Goal: Task Accomplishment & Management: Use online tool/utility

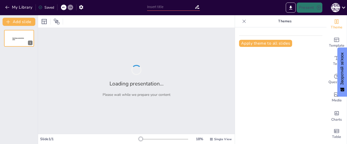
type input "Глобальні мегатренди: Вплив на майбутнє"
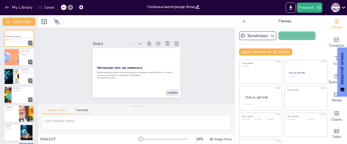
checkbox input "true"
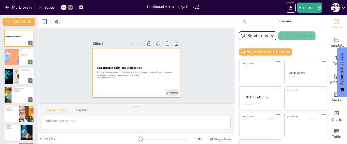
checkbox input "true"
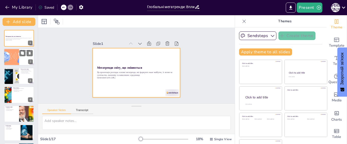
checkbox input "true"
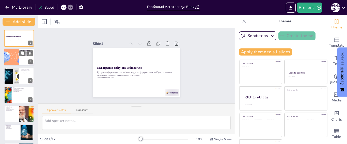
checkbox input "true"
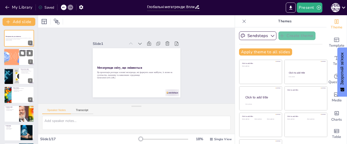
click at [20, 57] on div at bounding box center [19, 57] width 30 height 17
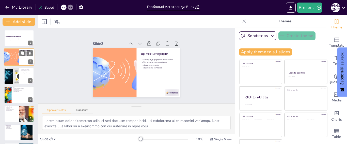
type textarea "Мегатренди мають величезний вплив на всі аспекти нашого життя, від технологій д…"
checkbox input "true"
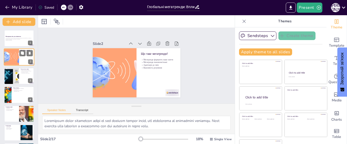
checkbox input "true"
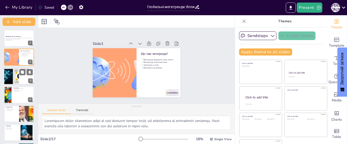
checkbox input "true"
click at [19, 80] on div at bounding box center [11, 76] width 30 height 17
type textarea "Технології змінюють способи, якими ми працюємо. Автоматизація може призвести до…"
checkbox input "true"
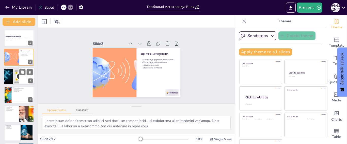
checkbox input "true"
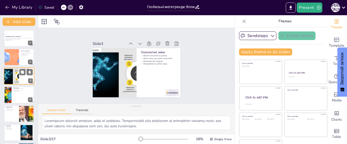
click at [19, 80] on div at bounding box center [11, 76] width 30 height 17
checkbox input "true"
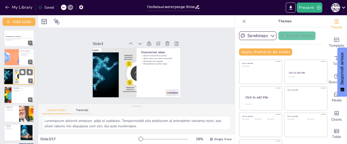
checkbox input "true"
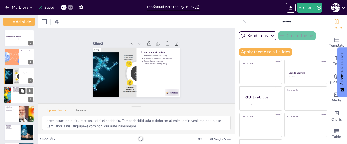
checkbox input "true"
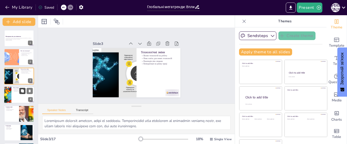
checkbox input "true"
click at [19, 93] on button at bounding box center [22, 91] width 6 height 6
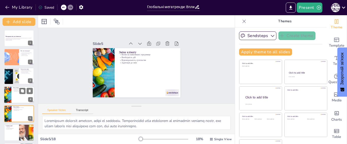
type textarea "Зміна клімату має серйозний вплив на навколишнє середовище. Це призводить до вт…"
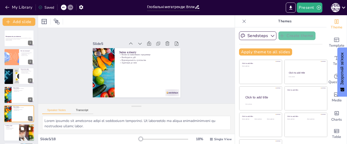
checkbox input "true"
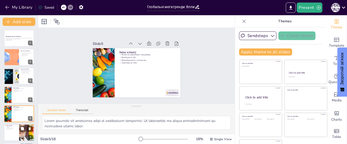
checkbox input "true"
click at [17, 124] on div at bounding box center [19, 132] width 30 height 17
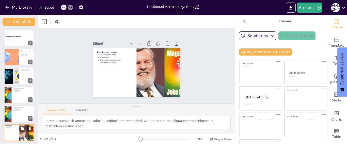
scroll to position [48, 0]
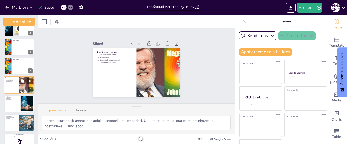
type textarea "Демографічні зміни, такі як старіння населення, впливають на соціальні структур…"
checkbox input "true"
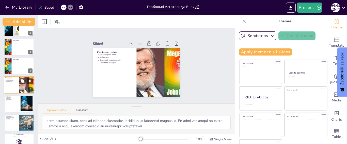
checkbox input "true"
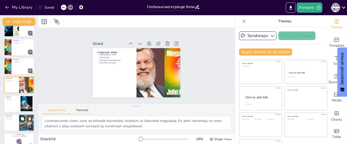
checkbox input "true"
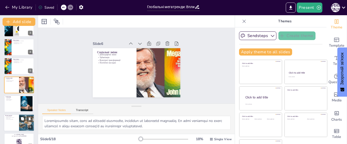
checkbox input "true"
click at [16, 124] on div at bounding box center [19, 122] width 30 height 17
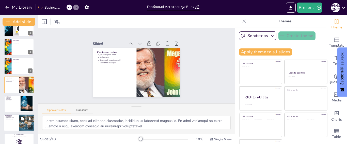
type textarea "Пандемія прискорила зміни в багатьох сферах, показавши, як швидко можуть адапту…"
checkbox input "true"
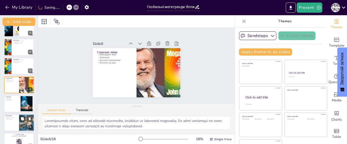
checkbox input "true"
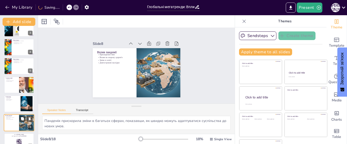
scroll to position [85, 0]
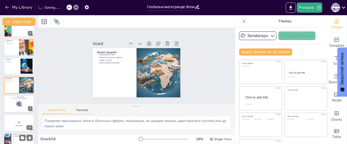
checkbox input "true"
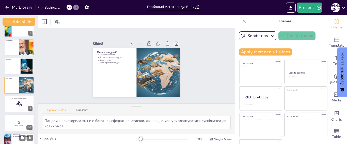
checkbox input "true"
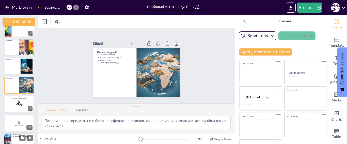
checkbox input "true"
click at [15, 137] on p "[PERSON_NAME] з наведених мегатрендів має найбільший вплив на наше життя?" at bounding box center [23, 135] width 20 height 3
type textarea "Соціальні зміни впливають на наше життя через зміни в демографії, культурних ці…"
checkbox input "true"
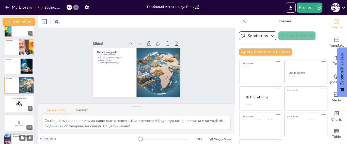
checkbox input "true"
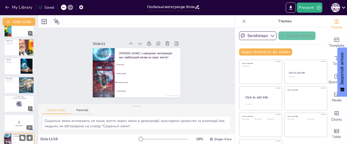
checkbox input "true"
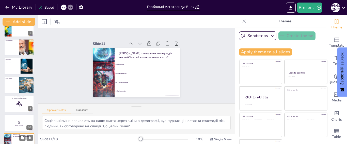
checkbox input "true"
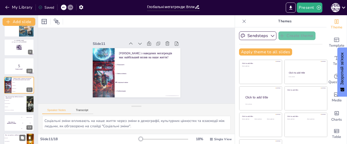
checkbox input "true"
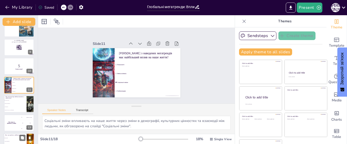
checkbox input "true"
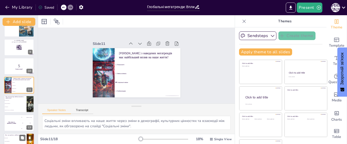
checkbox input "true"
click at [14, 138] on li "Зміни клімату" at bounding box center [15, 138] width 23 height 3
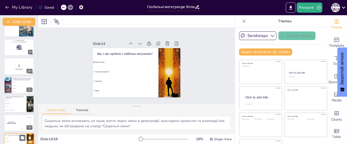
type textarea "Зміни клімату є найбільш актуальною проблемою, оскільки вони впливають на всі а…"
checkbox input "true"
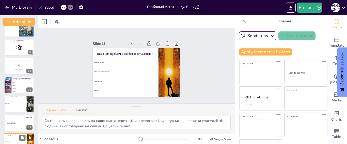
checkbox input "true"
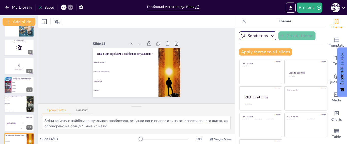
checkbox input "true"
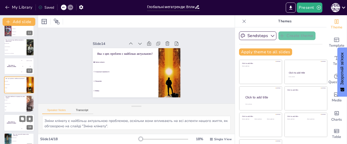
checkbox input "true"
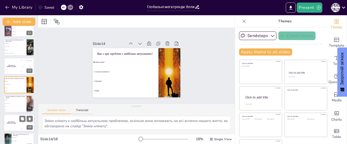
checkbox input "true"
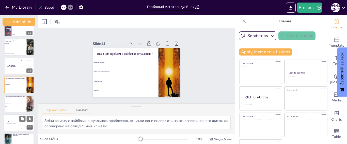
checkbox input "true"
click at [15, 121] on div "The winner is Niels 🏆" at bounding box center [11, 122] width 15 height 17
checkbox input "true"
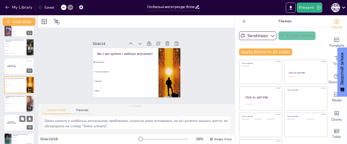
checkbox input "true"
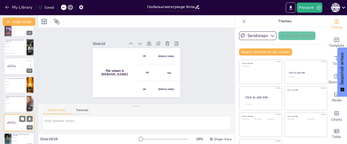
scroll to position [228, 0]
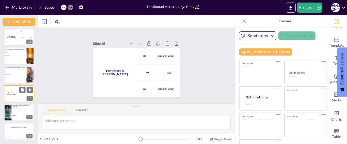
checkbox input "true"
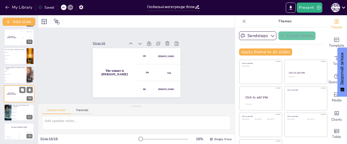
checkbox input "true"
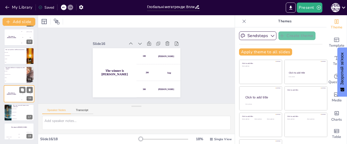
checkbox input "true"
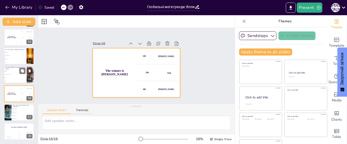
checkbox input "true"
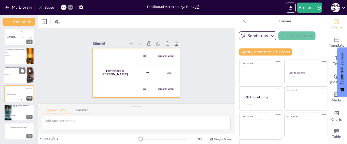
checkbox input "true"
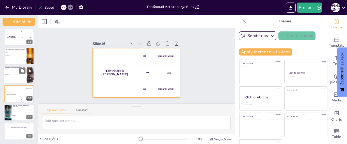
checkbox input "true"
click at [13, 73] on li "[GEOGRAPHIC_DATA]" at bounding box center [15, 74] width 23 height 3
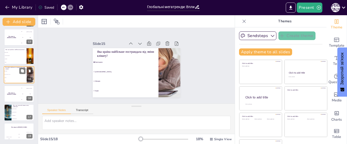
type textarea "Бангладеш є однією з країн, що найбільше постраждала від зміни клімату, як зазн…"
checkbox input "true"
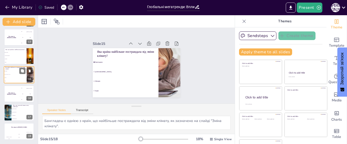
checkbox input "true"
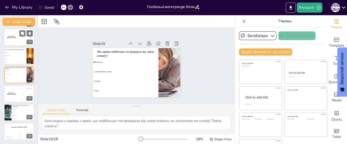
checkbox input "true"
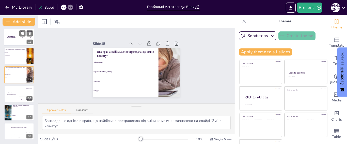
checkbox input "true"
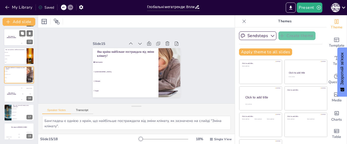
checkbox input "true"
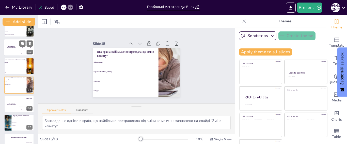
click at [12, 54] on div "The winner is Niels 🏆" at bounding box center [11, 47] width 15 height 17
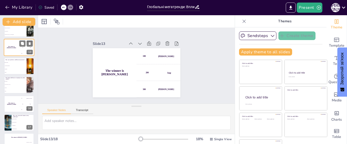
scroll to position [180, 0]
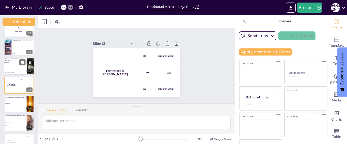
click at [12, 63] on span "Штучний інтелект" at bounding box center [16, 62] width 22 height 1
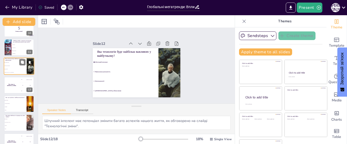
scroll to position [161, 0]
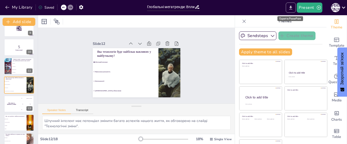
click at [290, 6] on icon "Export to PowerPoint" at bounding box center [290, 8] width 3 height 4
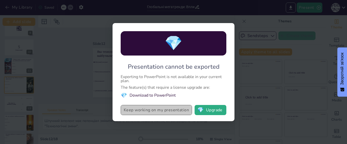
click at [178, 110] on button "Keep working on my presentation" at bounding box center [156, 110] width 71 height 10
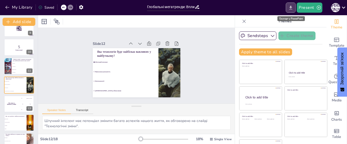
click at [289, 6] on icon "Export to PowerPoint" at bounding box center [290, 7] width 5 height 5
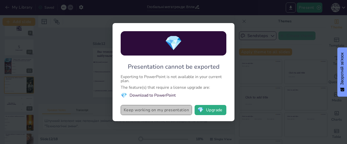
click at [168, 109] on button "Keep working on my presentation" at bounding box center [156, 110] width 71 height 10
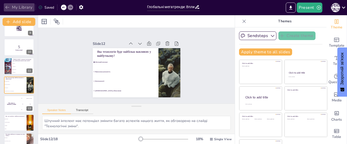
click at [15, 6] on button "My Library" at bounding box center [19, 7] width 31 height 8
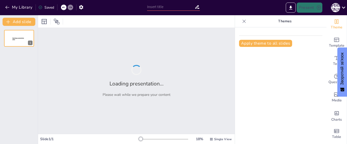
type input "Глобальні мегатренди: Вплив на майбутнє"
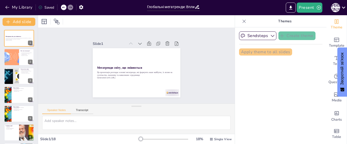
checkbox input "true"
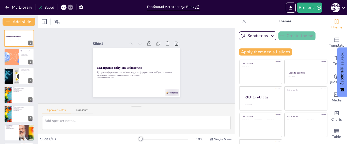
checkbox input "true"
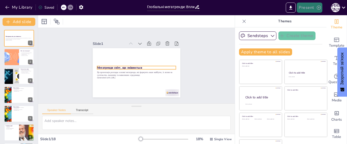
checkbox input "true"
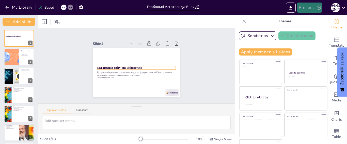
checkbox input "true"
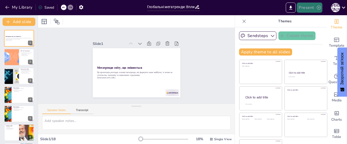
click at [313, 11] on button "Present" at bounding box center [309, 8] width 25 height 10
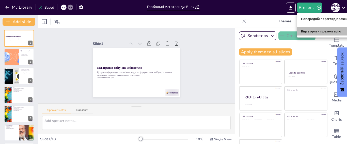
click at [310, 29] on font "Відтворити презентацію" at bounding box center [321, 31] width 40 height 4
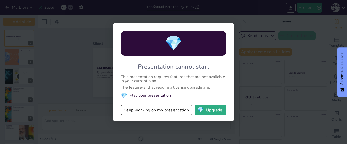
checkbox input "true"
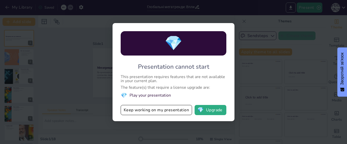
click at [269, 50] on div "💎 Presentation cannot start This presentation requires features that are not av…" at bounding box center [173, 72] width 347 height 144
checkbox input "true"
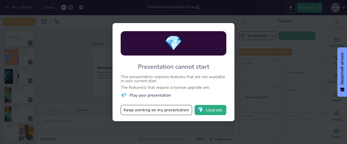
checkbox input "true"
click at [229, 71] on div "💎 Presentation cannot start This presentation requires features that are not av…" at bounding box center [173, 72] width 122 height 98
click at [175, 109] on button "Keep working on my presentation" at bounding box center [156, 110] width 71 height 10
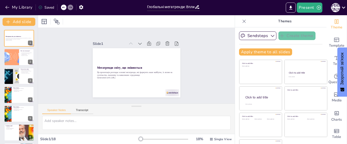
checkbox input "true"
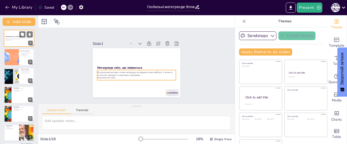
checkbox input "true"
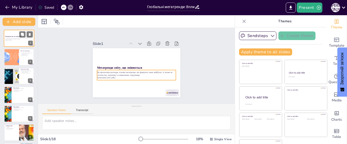
checkbox input "true"
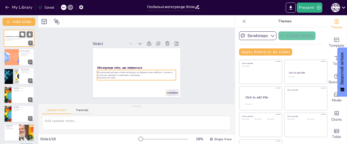
checkbox input "true"
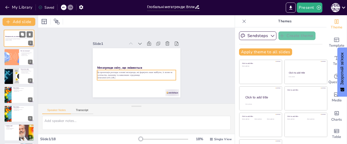
click at [28, 38] on p "Ця презентація розглядає основні мегатренди, які формують наше майбутнє, їх впл…" at bounding box center [18, 39] width 27 height 2
checkbox input "true"
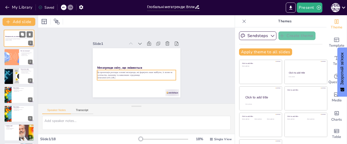
checkbox input "true"
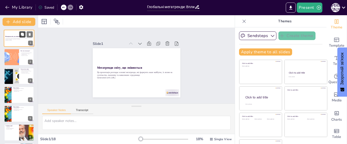
checkbox input "true"
click at [22, 35] on icon at bounding box center [22, 34] width 3 height 3
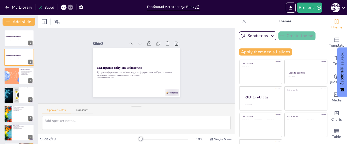
checkbox input "true"
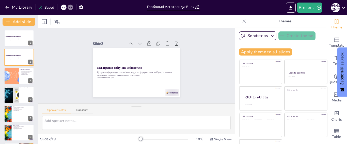
checkbox input "true"
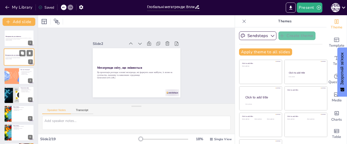
checkbox input "true"
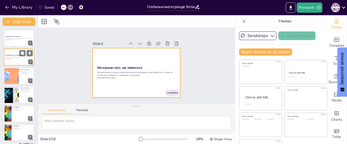
click at [27, 60] on div at bounding box center [19, 57] width 30 height 17
checkbox input "true"
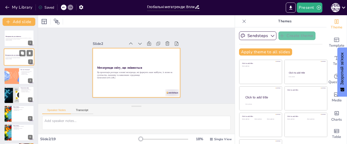
checkbox input "true"
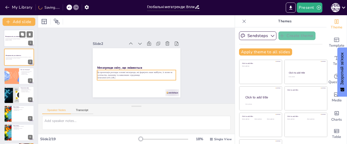
checkbox input "true"
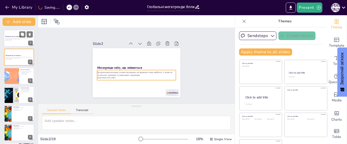
checkbox input "true"
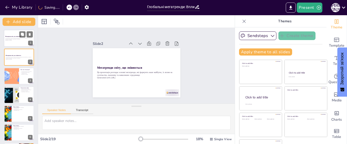
click at [16, 37] on strong "Мегатренди світу, що змінюється" at bounding box center [13, 36] width 16 height 1
checkbox input "true"
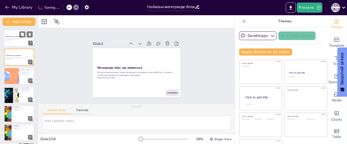
checkbox input "true"
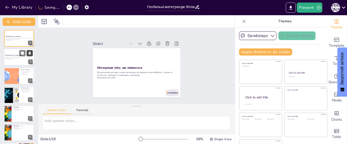
click at [27, 55] on button at bounding box center [30, 53] width 6 height 6
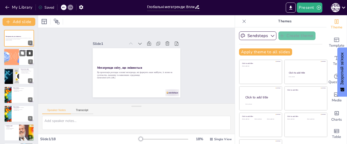
click at [28, 54] on icon at bounding box center [30, 54] width 4 height 4
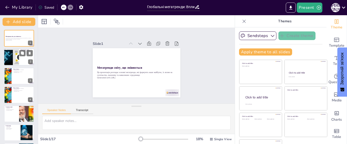
checkbox input "true"
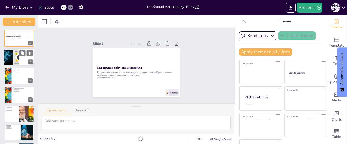
click at [18, 57] on div at bounding box center [11, 57] width 30 height 17
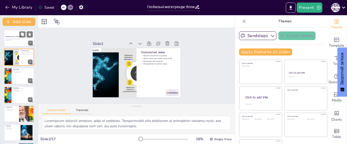
type textarea "Технології змінюють способи, якими ми працюємо. Автоматизація може призвести до…"
checkbox input "true"
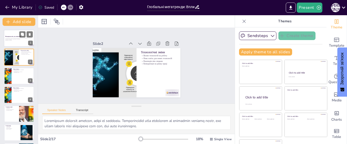
checkbox input "true"
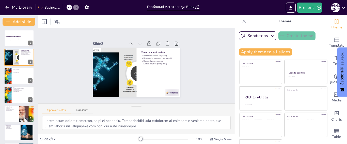
checkbox input "true"
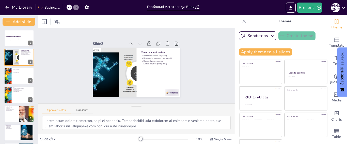
checkbox input "true"
click at [70, 8] on icon at bounding box center [69, 7] width 3 height 3
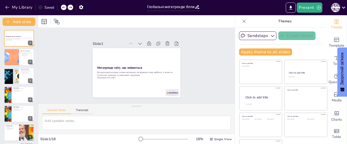
click at [64, 39] on div "Slide 1 Мегатренди світу, що змінюється Ця презентація розглядає основні мегатр…" at bounding box center [136, 65] width 210 height 149
checkbox input "true"
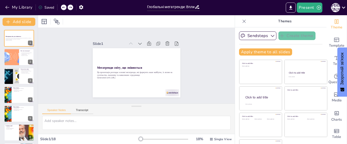
checkbox input "true"
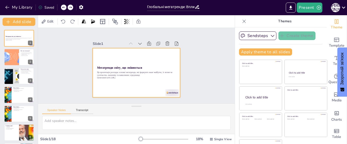
click at [100, 51] on div at bounding box center [132, 71] width 100 height 91
checkbox input "true"
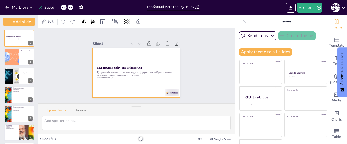
checkbox input "true"
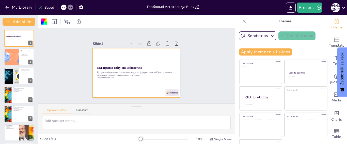
checkbox input "true"
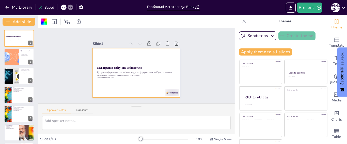
checkbox input "true"
click at [42, 18] on div at bounding box center [44, 22] width 8 height 8
checkbox input "true"
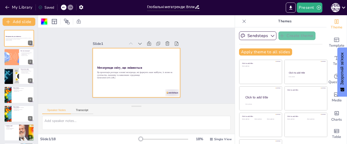
checkbox input "true"
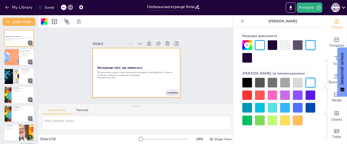
checkbox input "true"
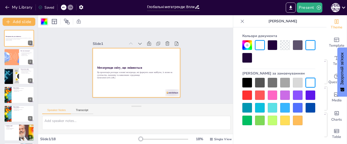
click at [123, 67] on strong "Мегатренди світу, що змінюється" at bounding box center [120, 63] width 44 height 18
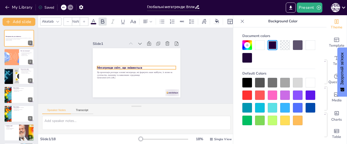
checkbox input "true"
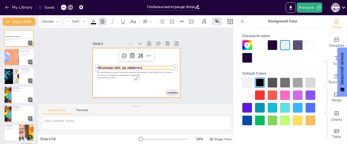
checkbox input "true"
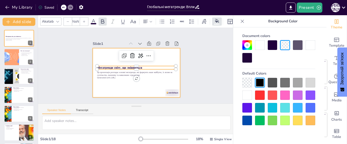
type input "48"
click at [146, 56] on div at bounding box center [151, 61] width 11 height 11
checkbox input "true"
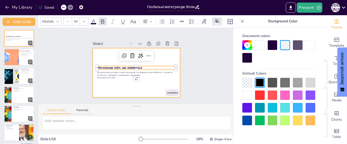
checkbox input "true"
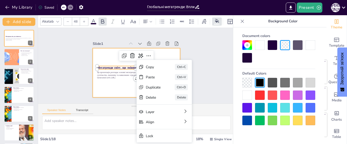
checkbox input "true"
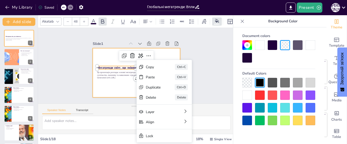
click at [198, 53] on div "Slide 1 Мегатренди світу, що змінюється Ця презентація розглядає основні мегатр…" at bounding box center [136, 66] width 164 height 208
click at [198, 53] on div "Slide 1 Мегатренди світу, що змінюється Ця презентація розглядає основні мегатр…" at bounding box center [136, 65] width 208 height 115
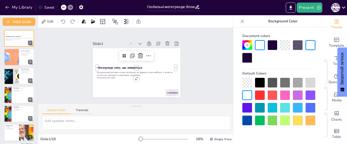
checkbox input "true"
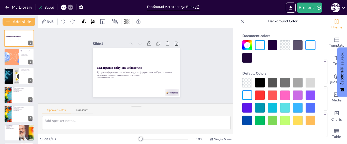
checkbox input "true"
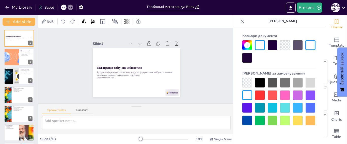
click at [189, 57] on div "Slide 1 Мегатренди світу, що змінюється Ця презентація розглядає основні мегатр…" at bounding box center [136, 65] width 188 height 197
checkbox input "true"
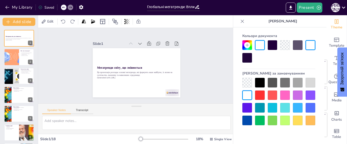
checkbox input "true"
click at [242, 22] on icon at bounding box center [242, 21] width 5 height 5
checkbox input "true"
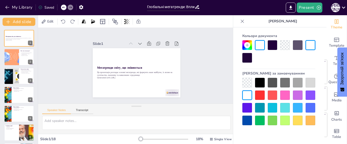
checkbox input "true"
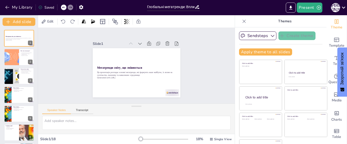
checkbox input "true"
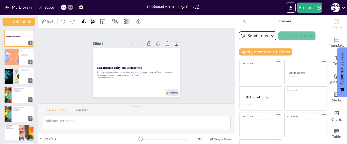
checkbox input "true"
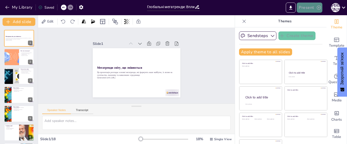
click at [316, 6] on icon "button" at bounding box center [318, 7] width 5 height 5
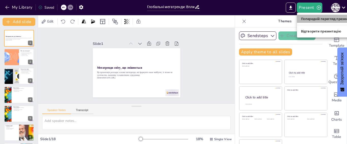
click at [314, 17] on font "Попередній перегляд презентації" at bounding box center [328, 19] width 54 height 4
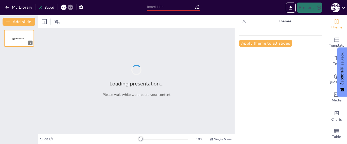
type input "Глобальні мегатренди: Вплив на майбутнє"
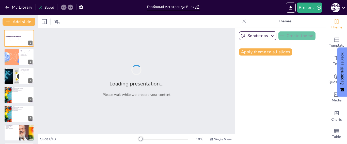
checkbox input "true"
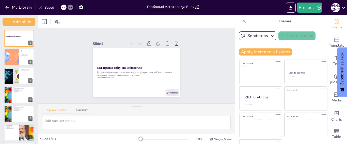
checkbox input "true"
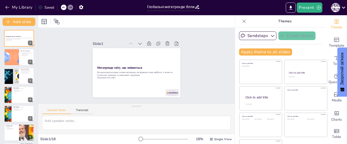
checkbox input "true"
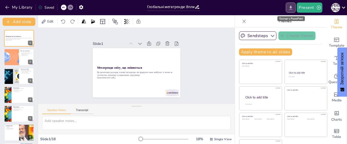
click at [289, 6] on icon "Export to PowerPoint" at bounding box center [290, 7] width 5 height 5
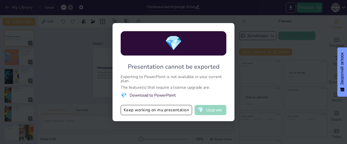
click at [212, 109] on button "💎 Upgrade" at bounding box center [211, 110] width 32 height 10
checkbox input "true"
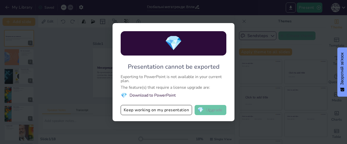
checkbox input "true"
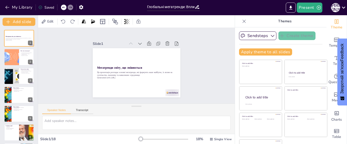
checkbox input "true"
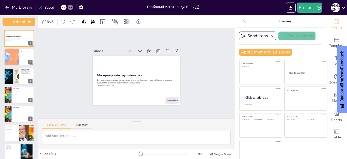
checkbox input "true"
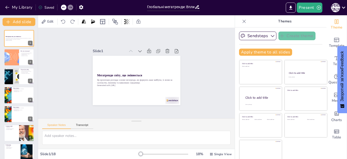
checkbox input "true"
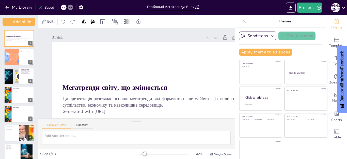
checkbox input "true"
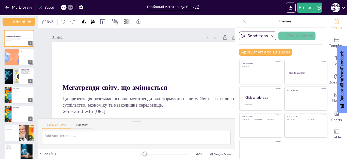
checkbox input "true"
